Goal: Go to known website: Access a specific website the user already knows

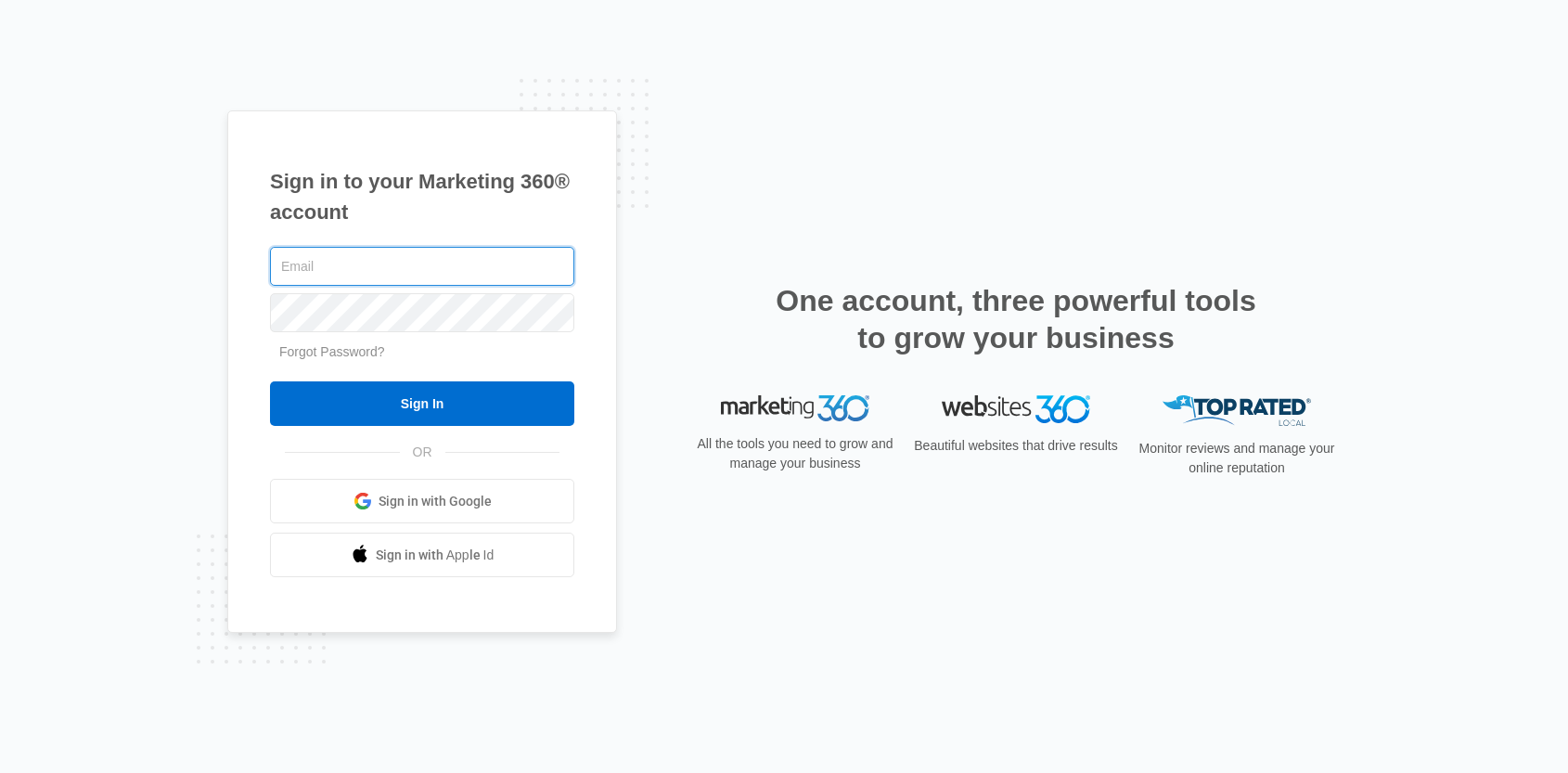
type input "[PERSON_NAME][EMAIL_ADDRESS][DOMAIN_NAME]"
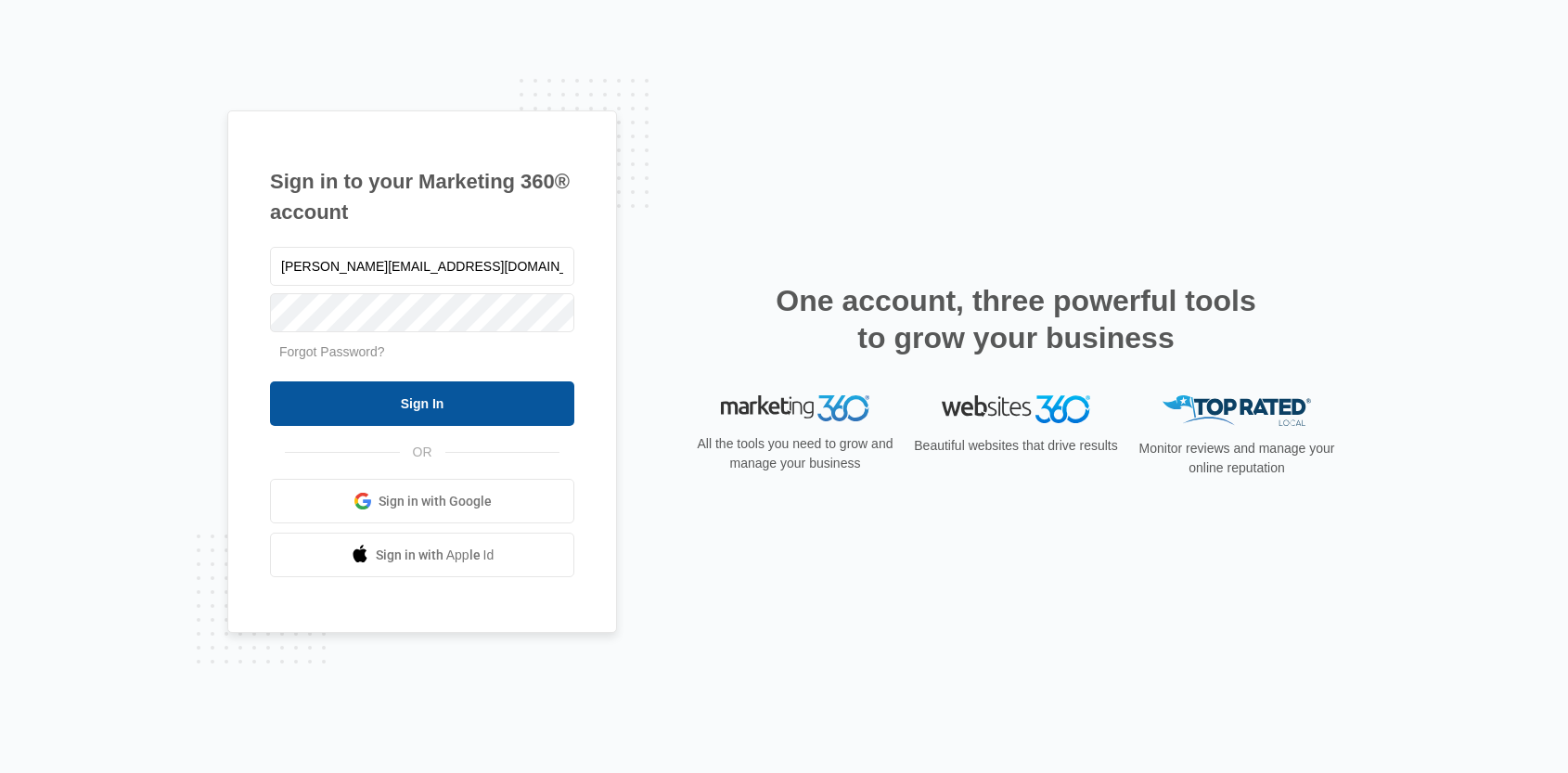
click at [378, 396] on input "Sign In" at bounding box center [422, 403] width 305 height 44
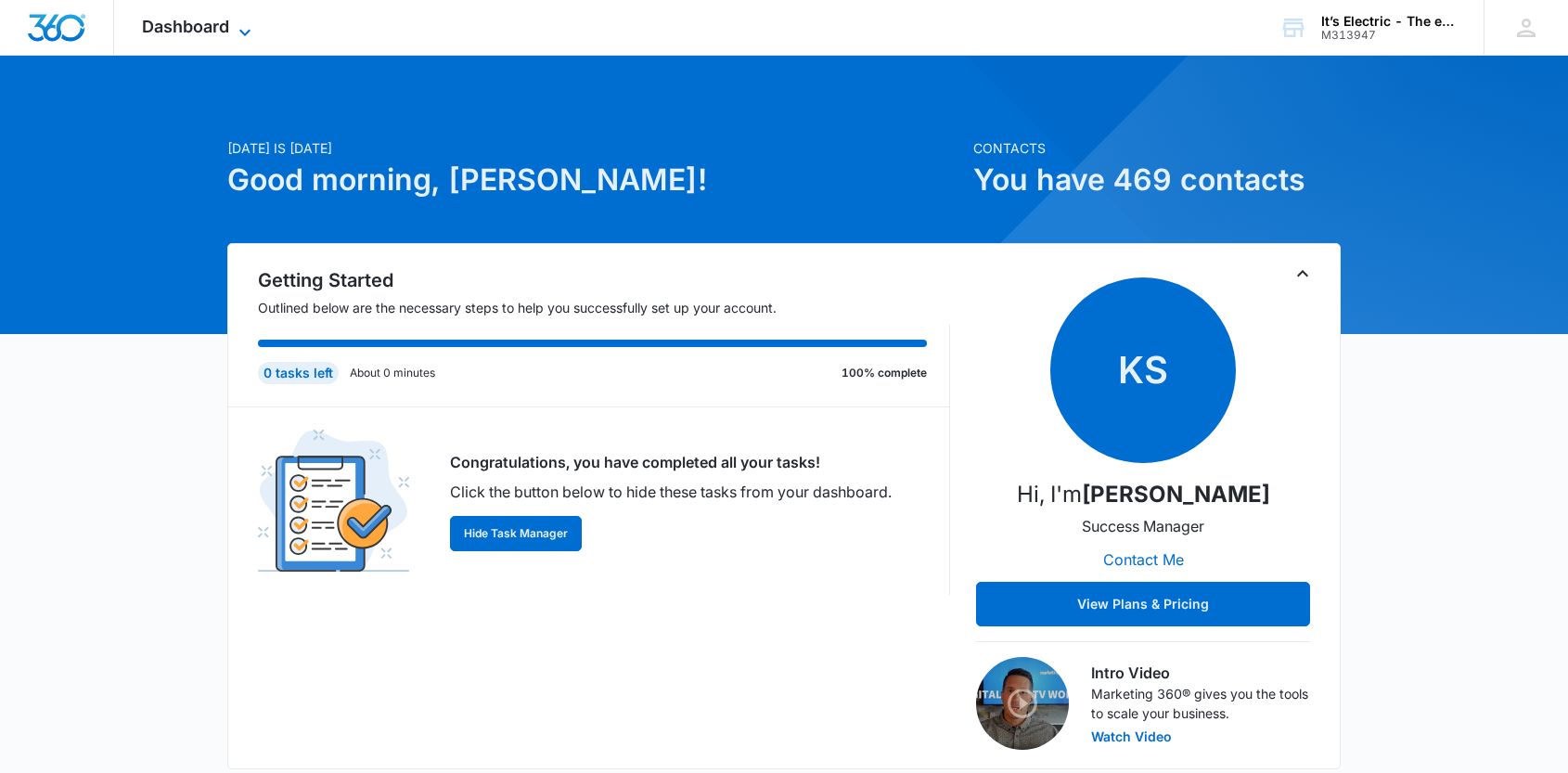
click at [202, 19] on span "Dashboard" at bounding box center [185, 26] width 87 height 20
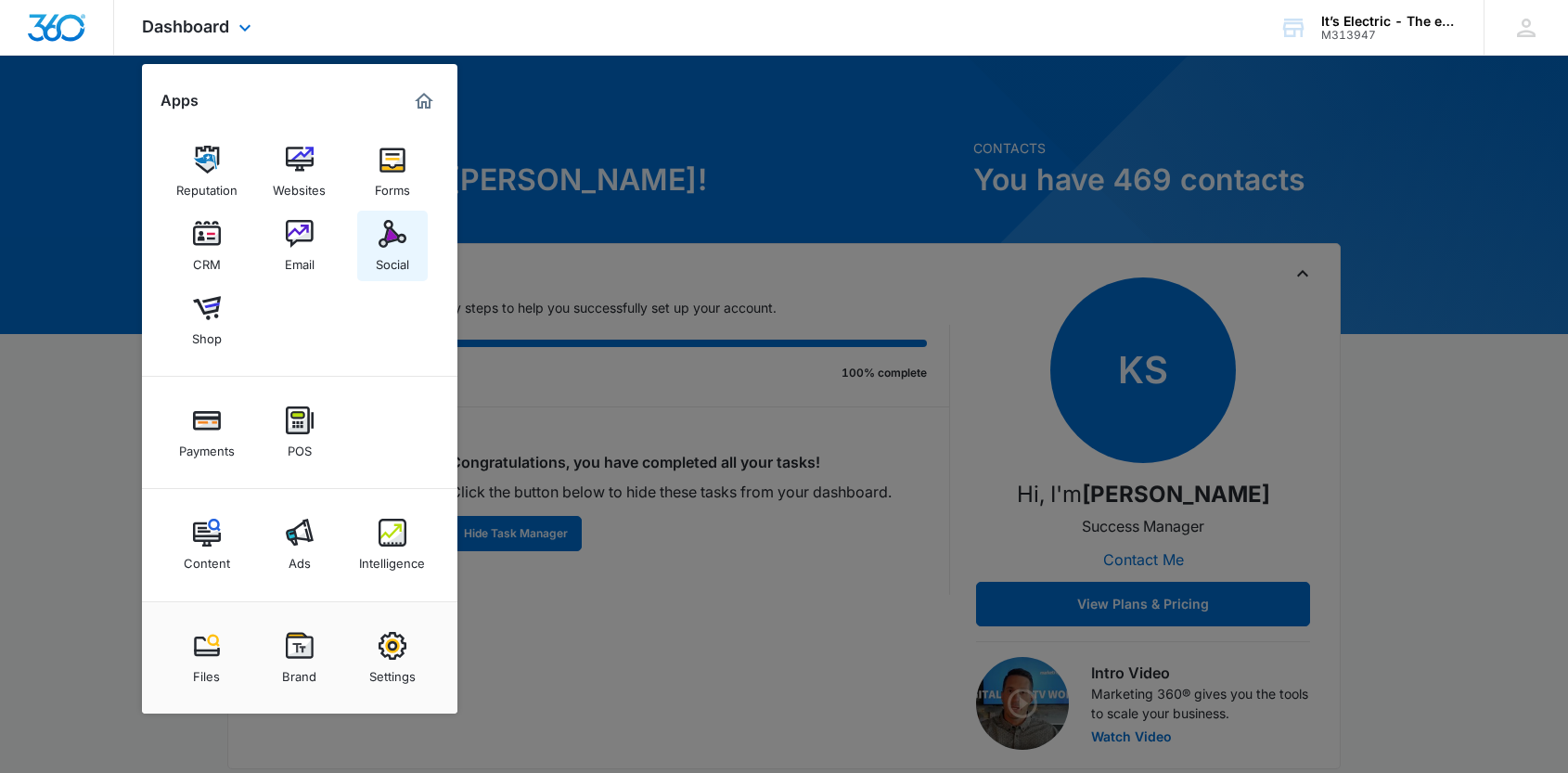
click at [393, 237] on img at bounding box center [392, 233] width 27 height 27
